Goal: Information Seeking & Learning: Understand process/instructions

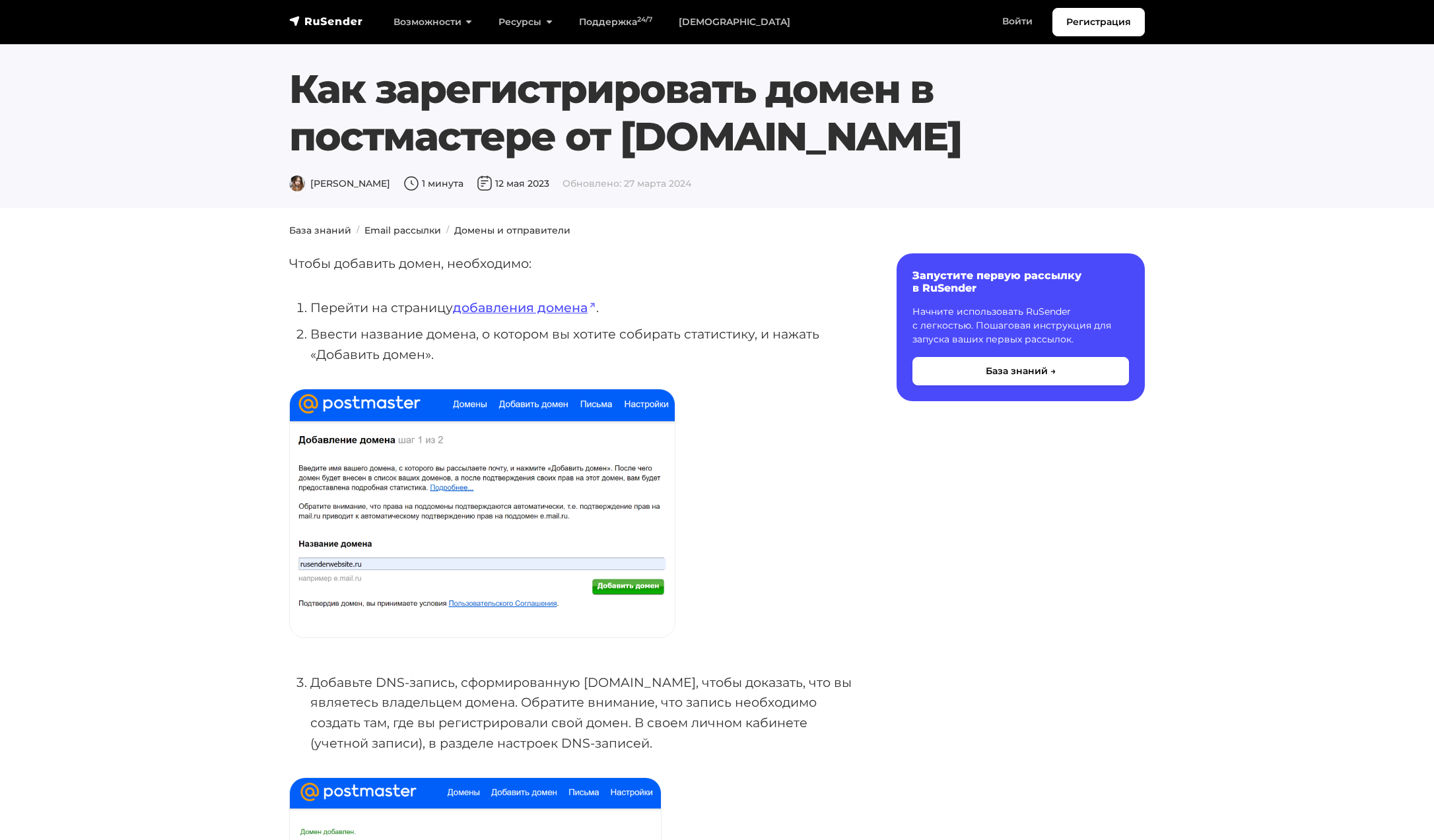
scroll to position [249, 0]
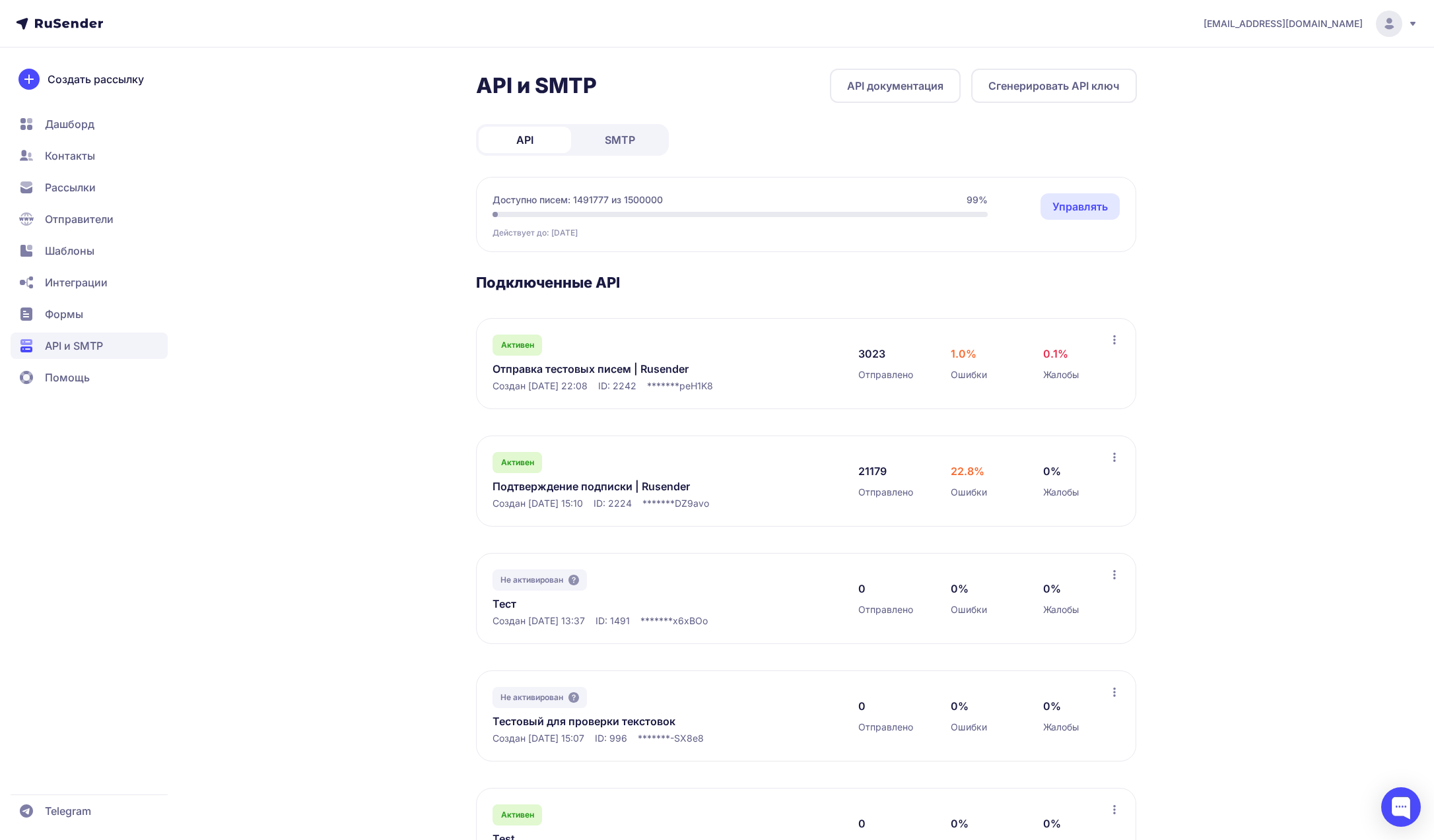
scroll to position [68, 0]
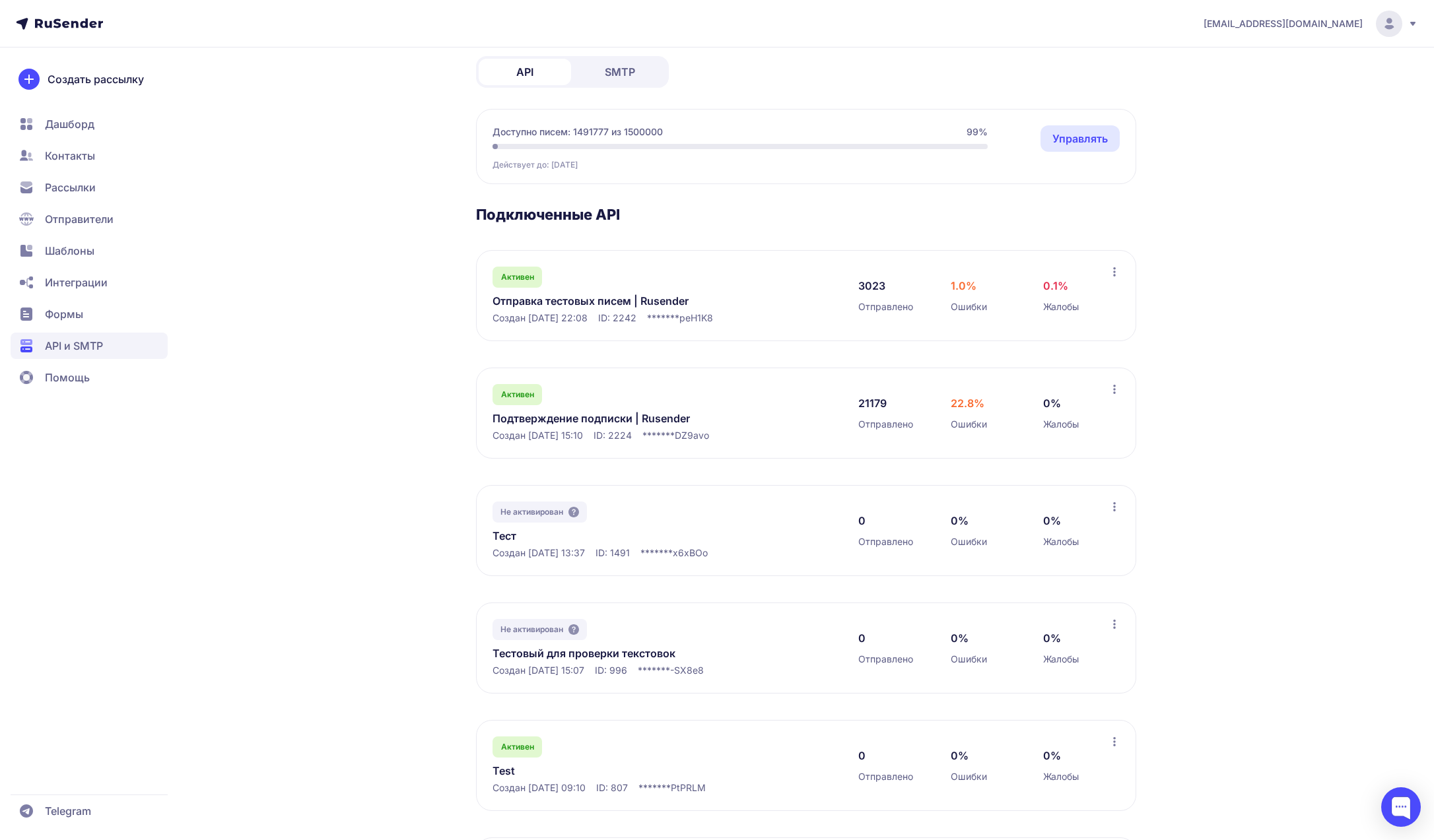
click at [68, 27] on icon at bounding box center [69, 23] width 68 height 10
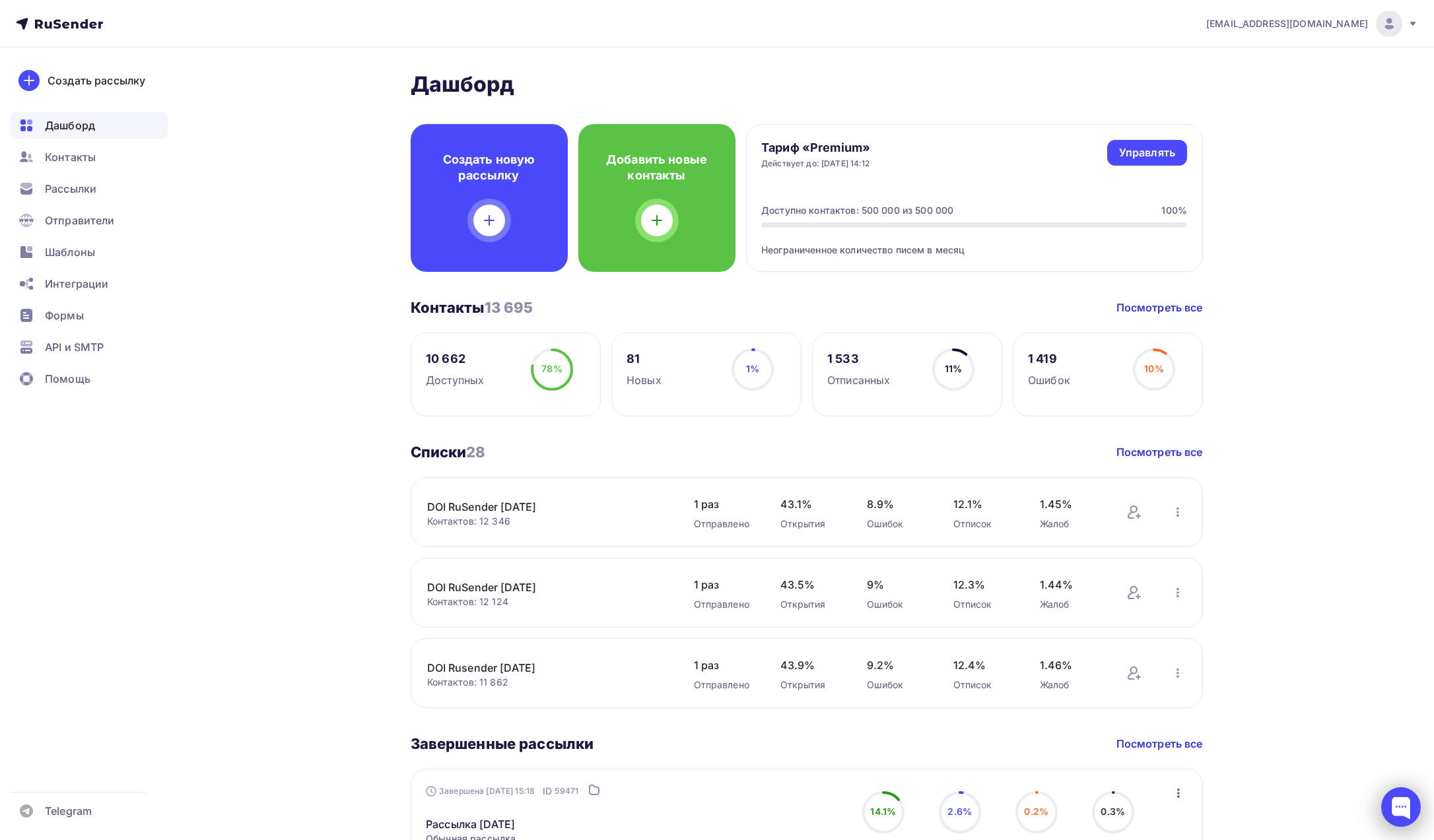
click at [1389, 808] on div at bounding box center [1401, 807] width 39 height 39
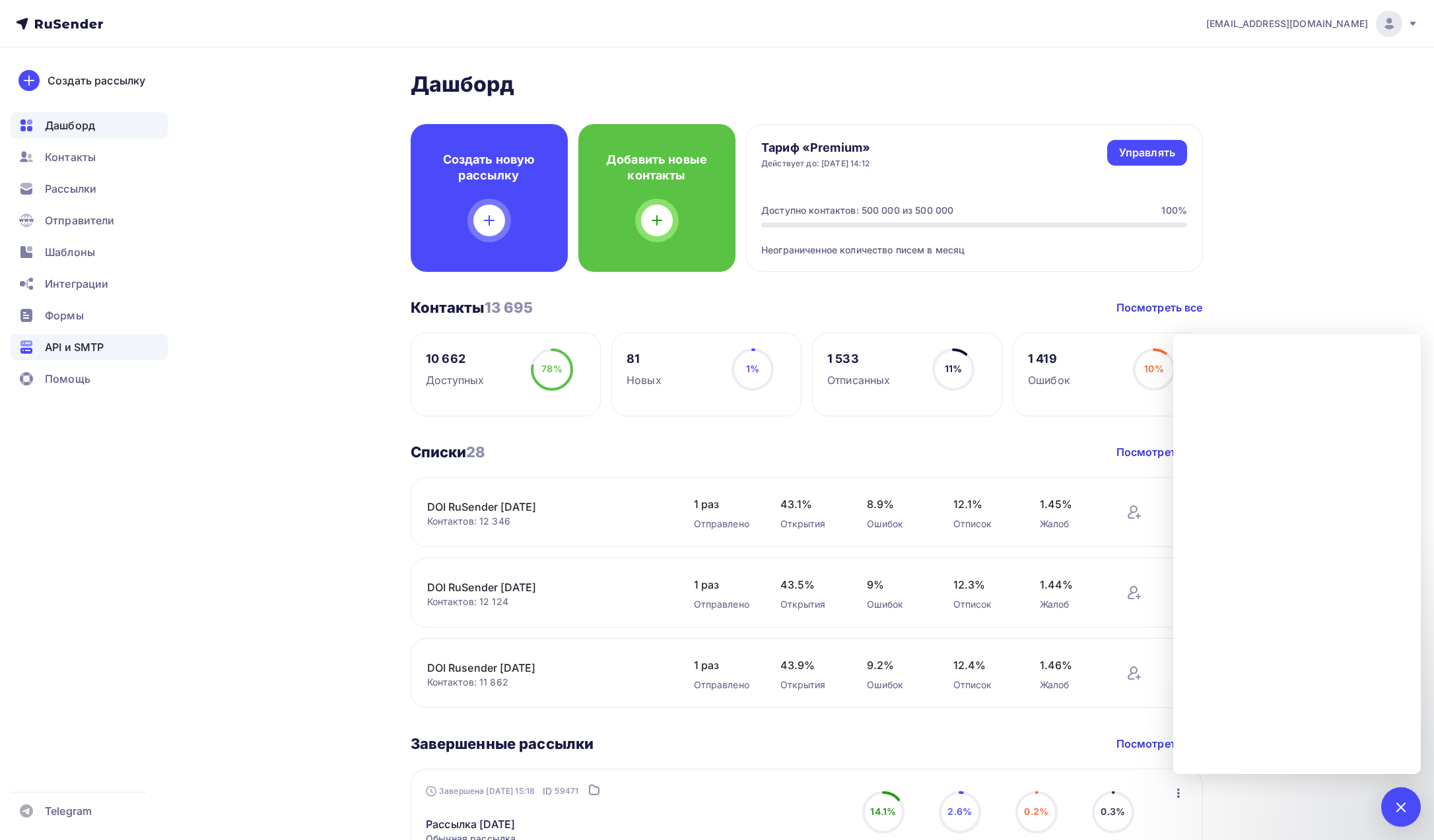
click at [71, 342] on span "API и SMTP" at bounding box center [74, 346] width 59 height 16
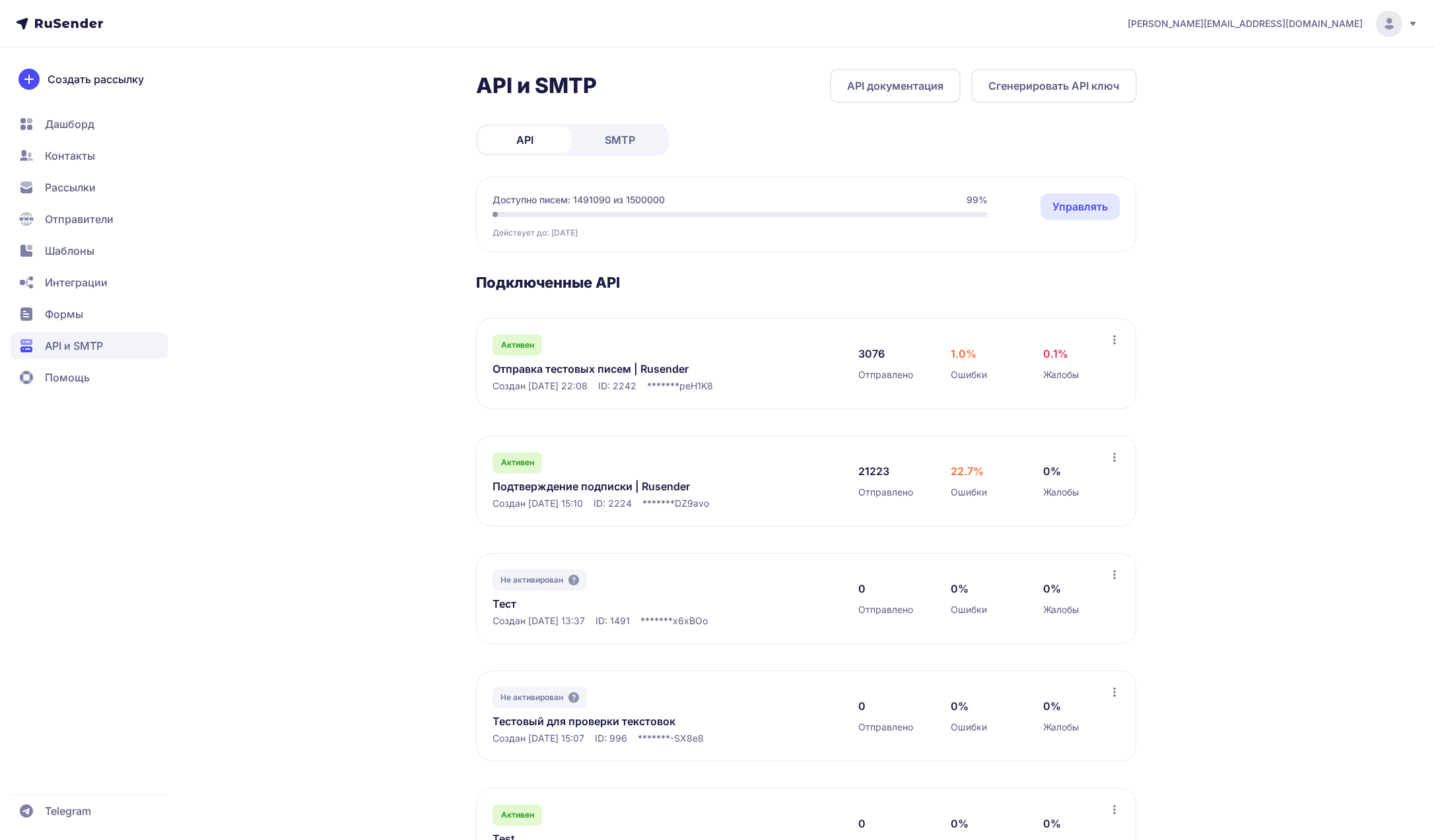
click at [628, 149] on link "SMTP" at bounding box center [620, 140] width 92 height 26
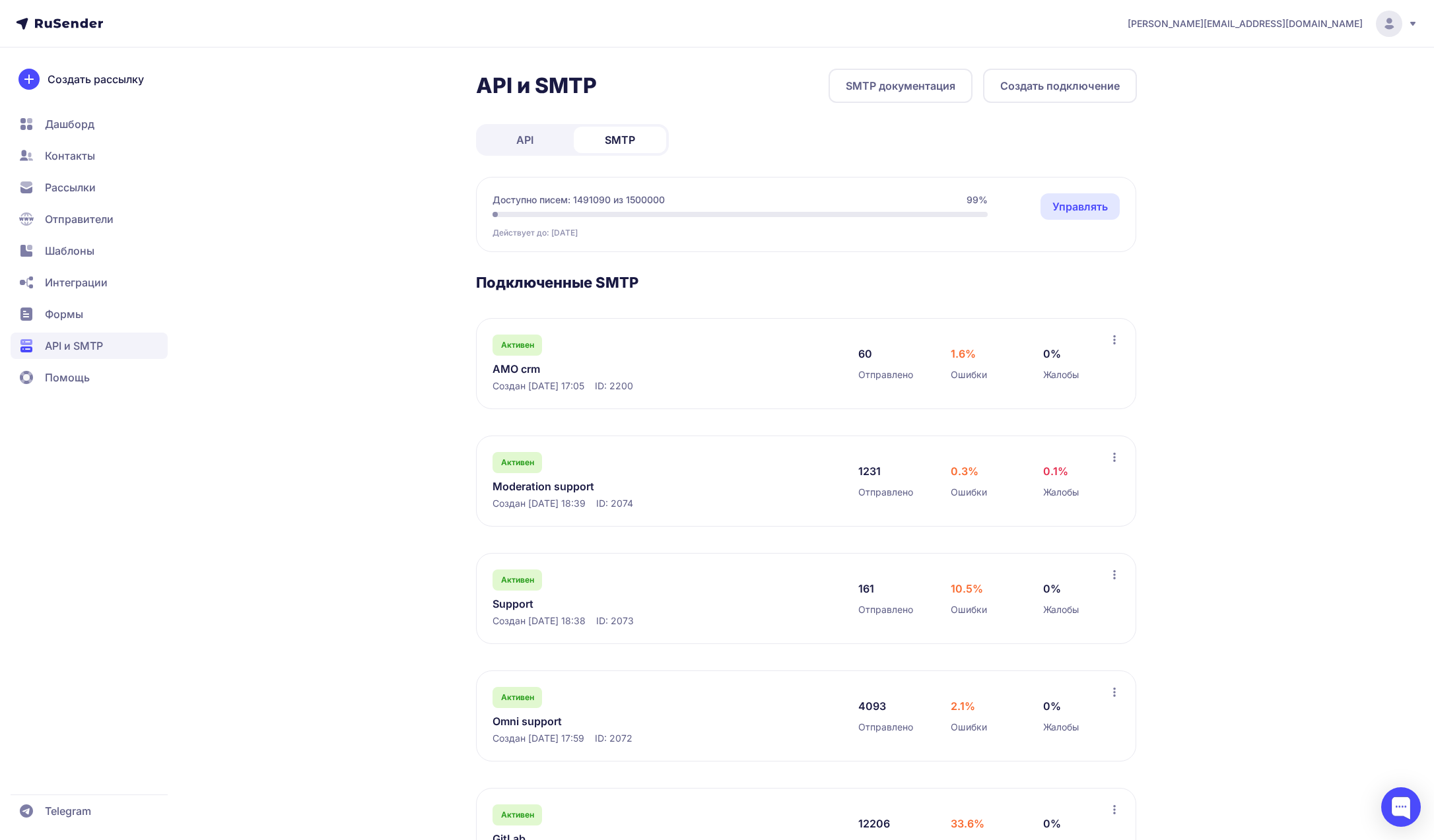
click at [517, 367] on link "AMO crm" at bounding box center [628, 368] width 270 height 16
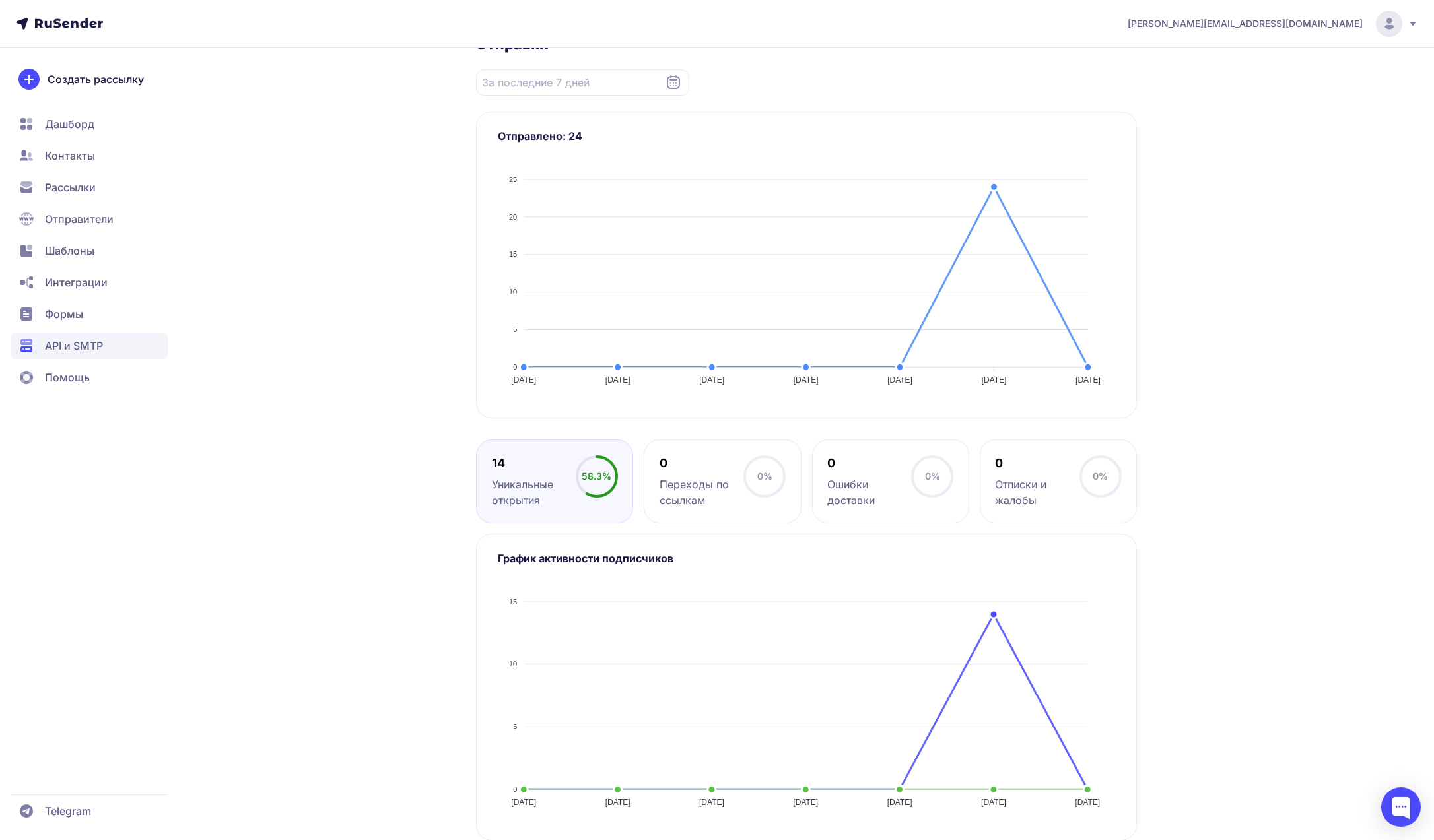
scroll to position [284, 0]
